Goal: Navigation & Orientation: Find specific page/section

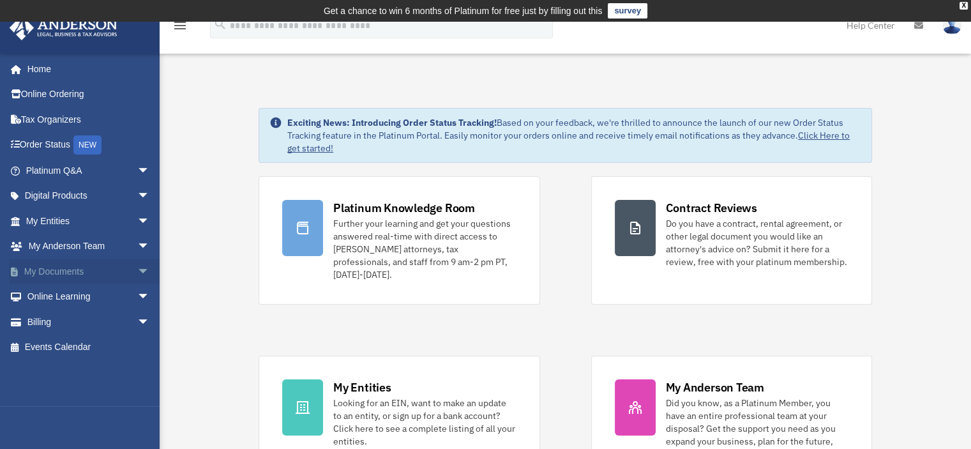
click at [107, 270] on link "My Documents arrow_drop_down" at bounding box center [89, 272] width 160 height 26
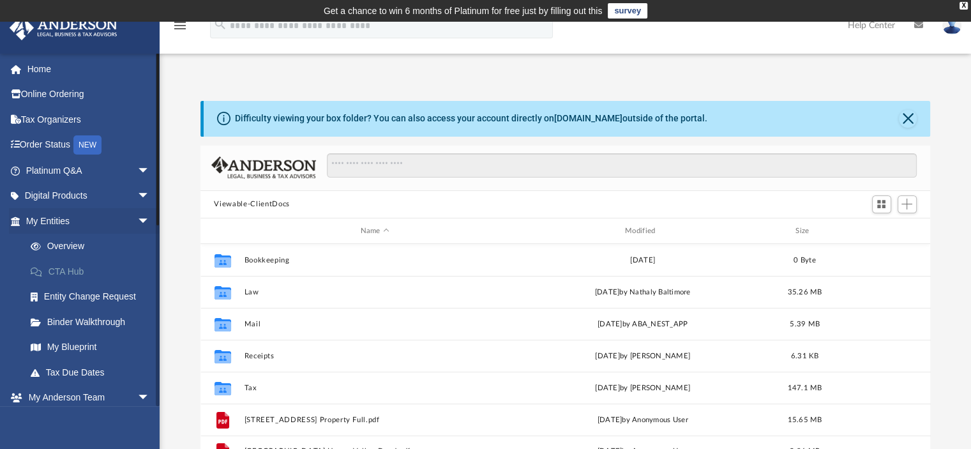
scroll to position [280, 720]
click at [74, 200] on link "Digital Products arrow_drop_down" at bounding box center [89, 196] width 160 height 26
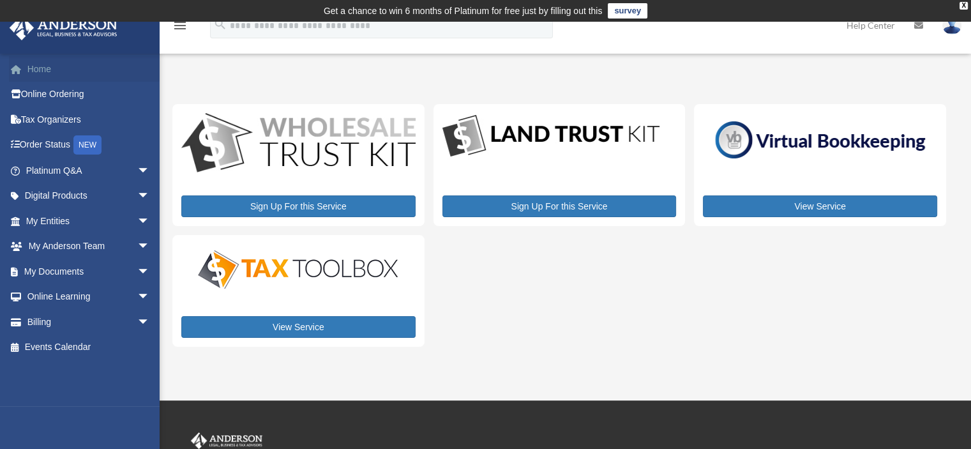
click at [38, 67] on link "Home" at bounding box center [89, 69] width 160 height 26
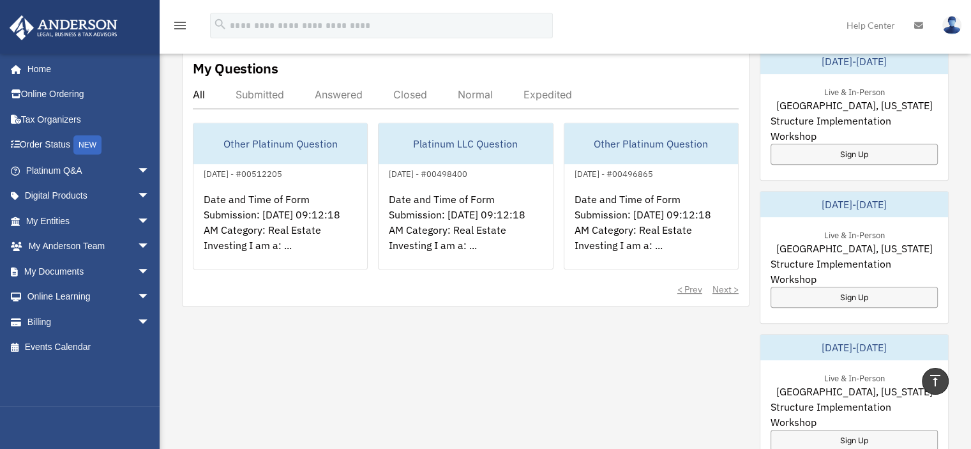
scroll to position [383, 0]
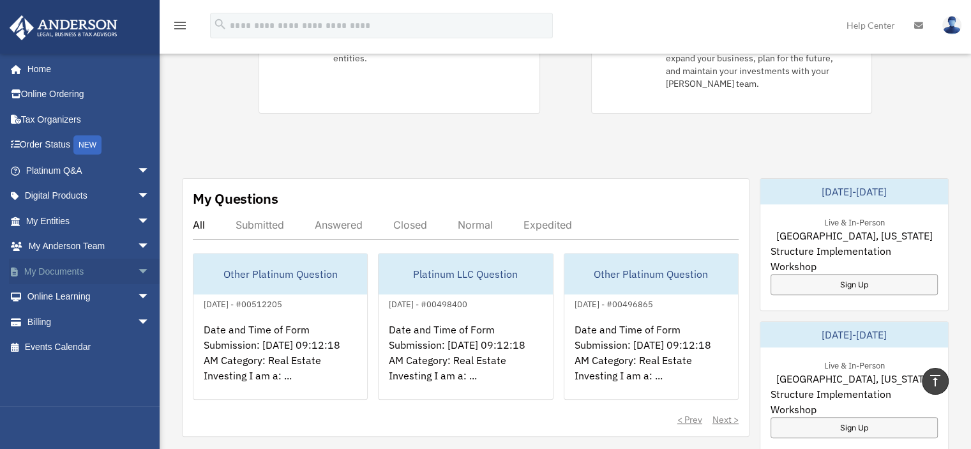
click at [137, 272] on span "arrow_drop_down" at bounding box center [150, 272] width 26 height 26
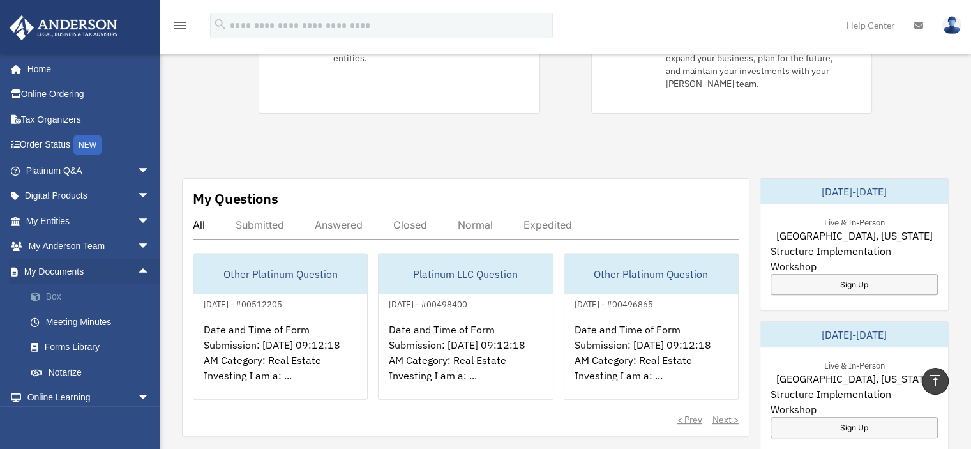
click at [60, 291] on link "Box" at bounding box center [93, 297] width 151 height 26
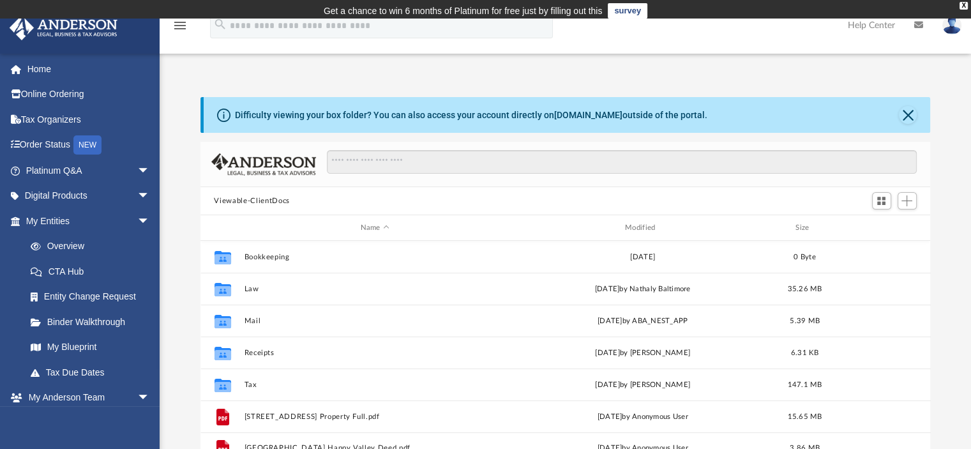
scroll to position [280, 720]
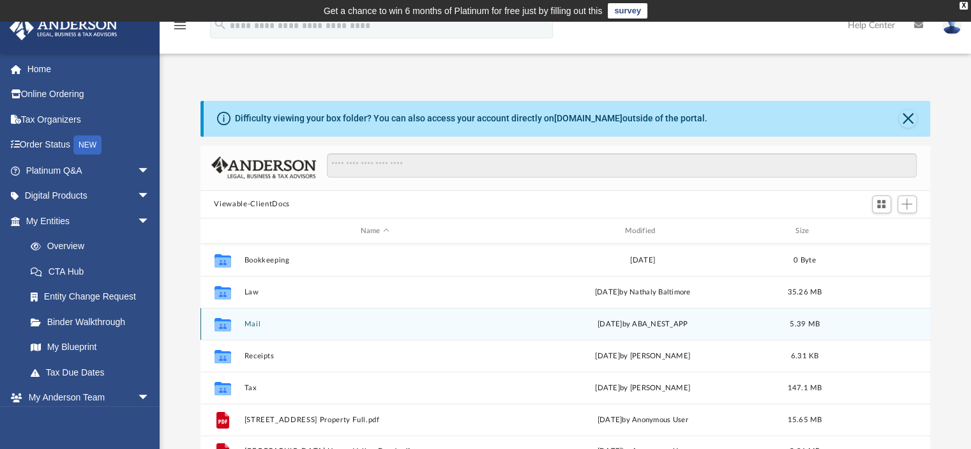
click at [286, 322] on button "Mail" at bounding box center [375, 324] width 262 height 8
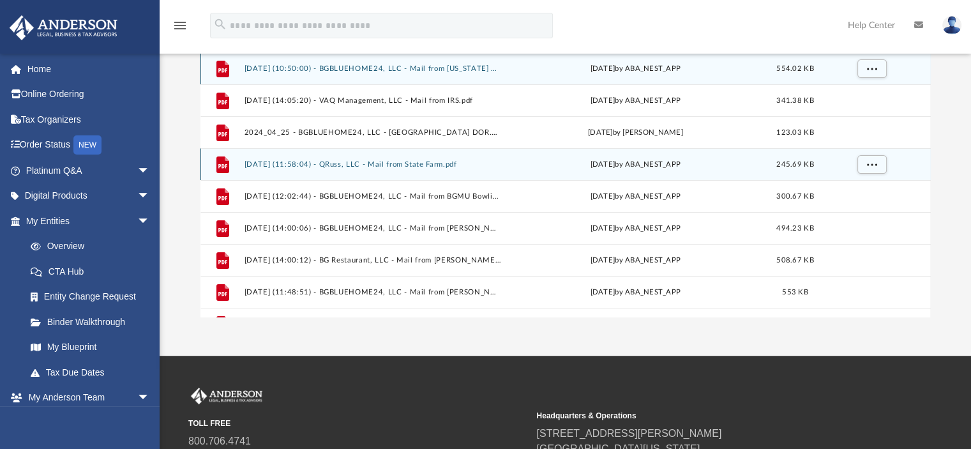
scroll to position [128, 0]
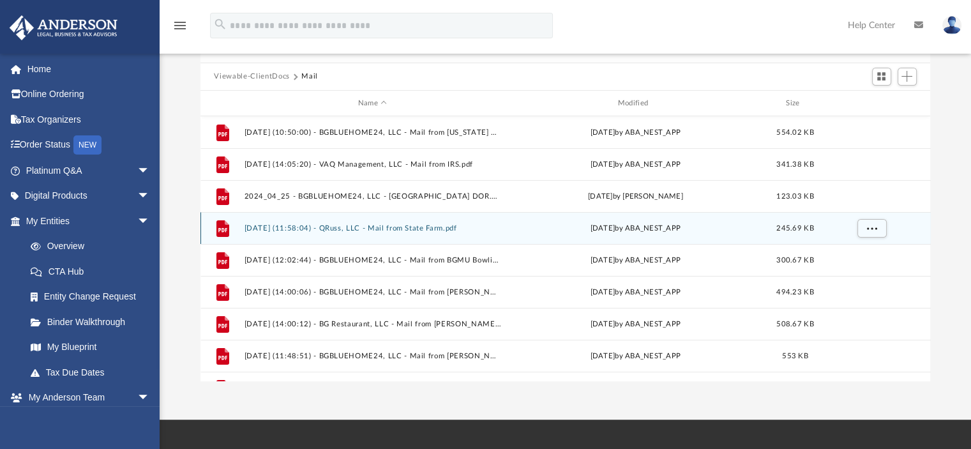
click at [429, 231] on button "[DATE] (11:58:04) - QRuss, LLC - Mail from State Farm.pdf" at bounding box center [372, 228] width 257 height 8
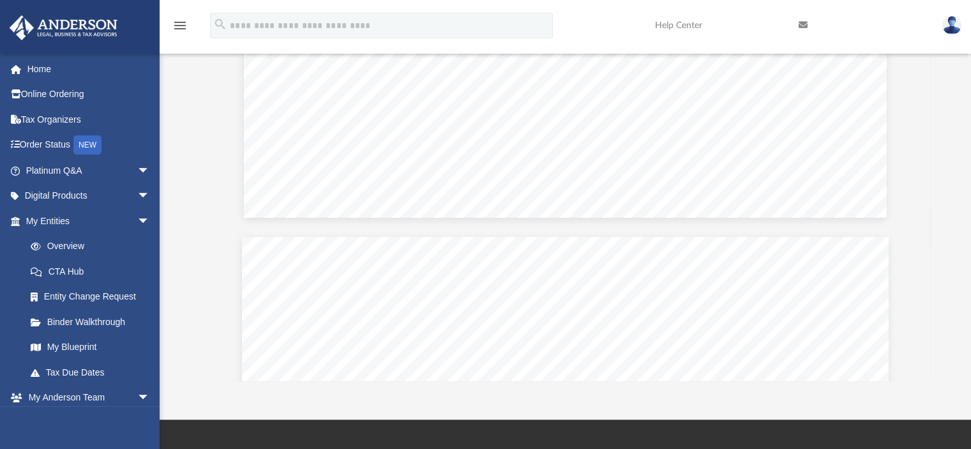
scroll to position [1852, 0]
